Goal: Answer question/provide support: Share knowledge or assist other users

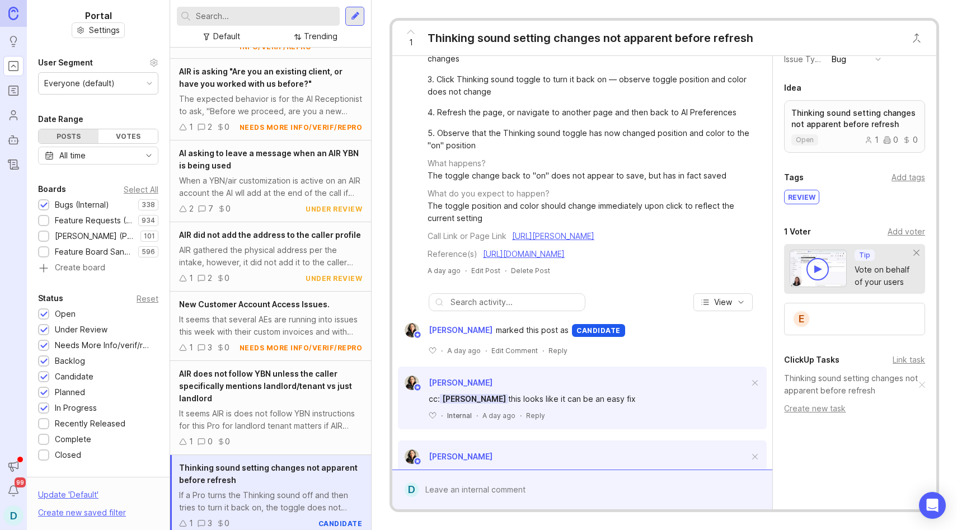
scroll to position [293, 0]
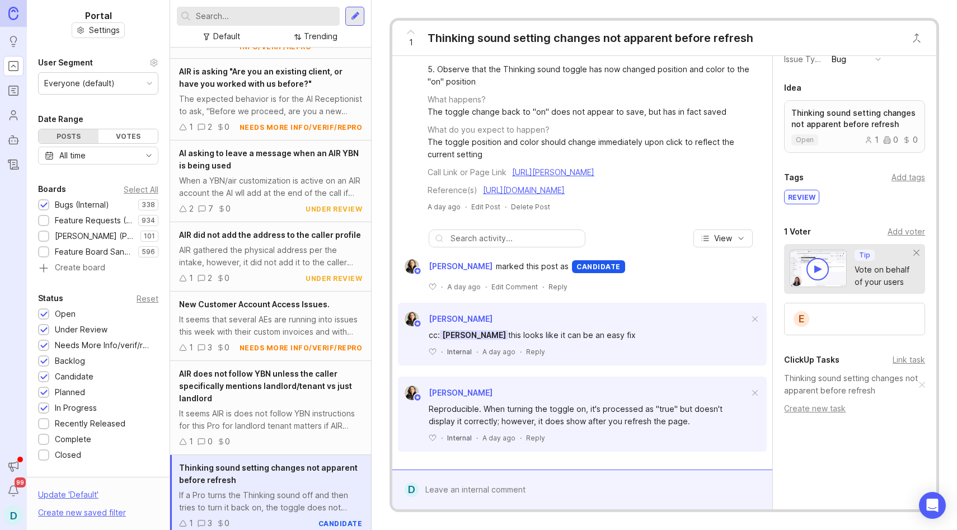
click at [823, 316] on div "E" at bounding box center [854, 319] width 141 height 32
click at [900, 232] on div "Add voter" at bounding box center [905, 231] width 37 height 12
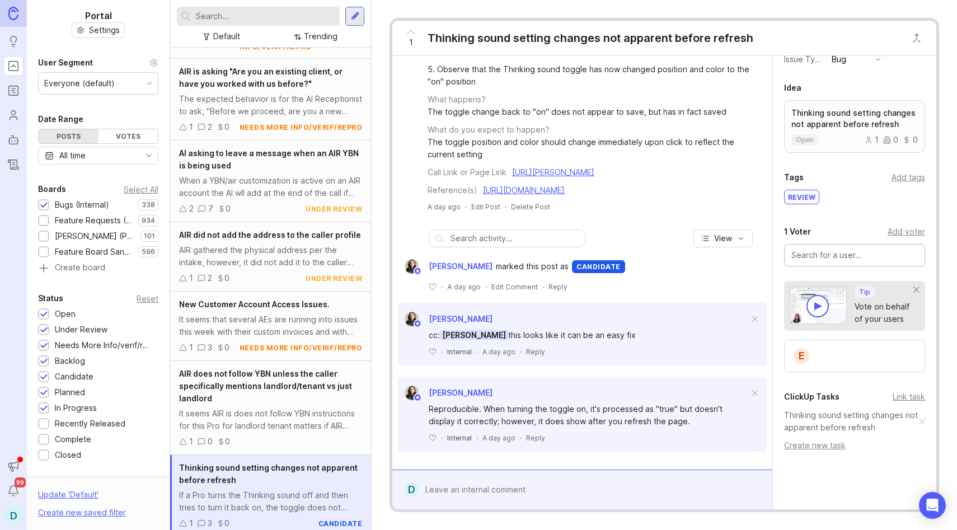
click at [866, 257] on input "text" at bounding box center [854, 255] width 126 height 12
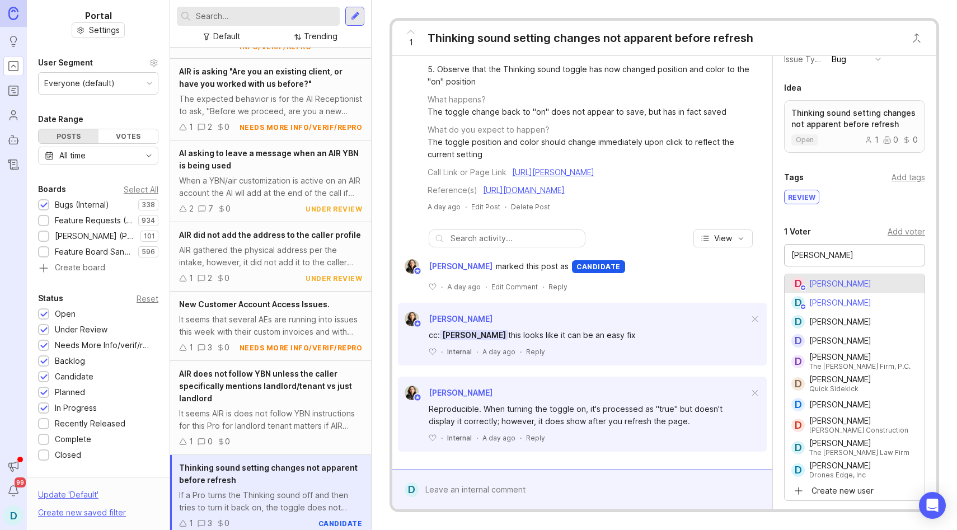
type input "Daniel Hernandez"
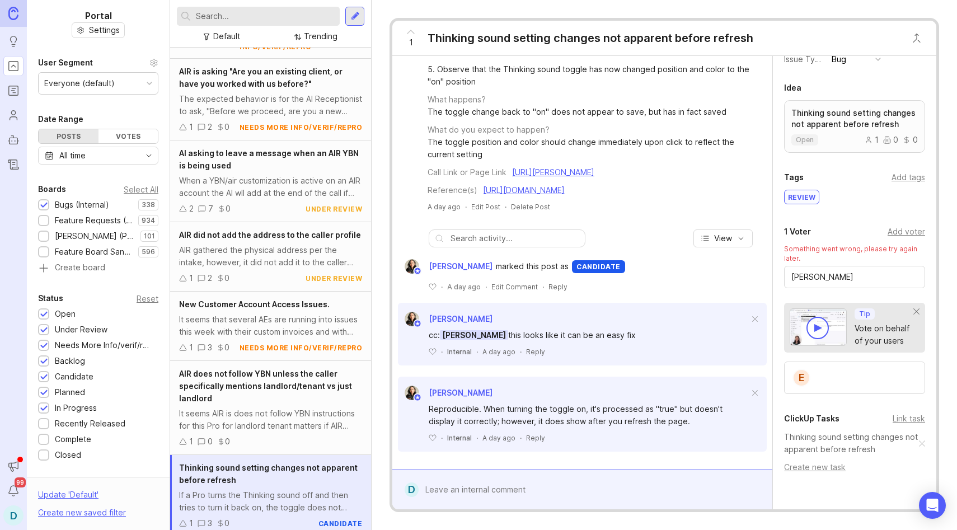
click at [870, 139] on icon at bounding box center [868, 140] width 8 height 8
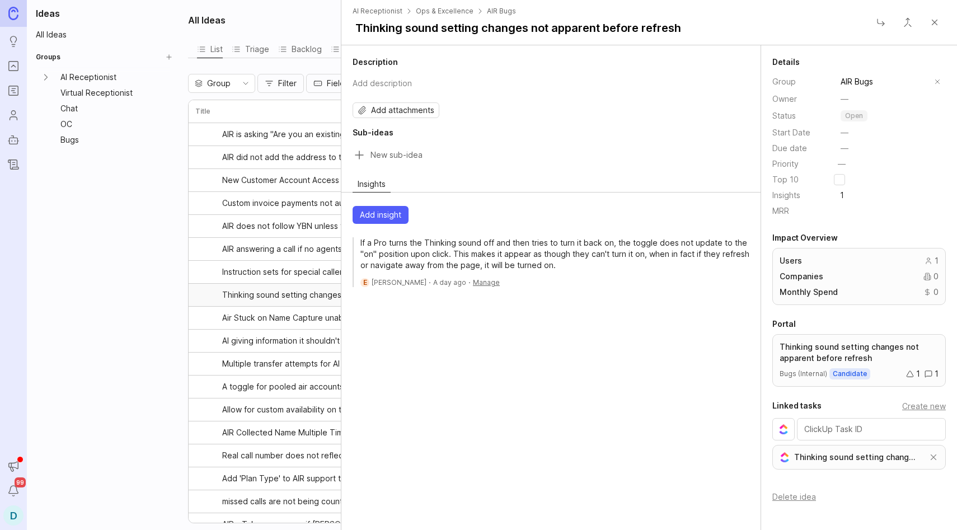
click at [932, 20] on button "Close" at bounding box center [934, 22] width 22 height 22
